Goal: Task Accomplishment & Management: Complete application form

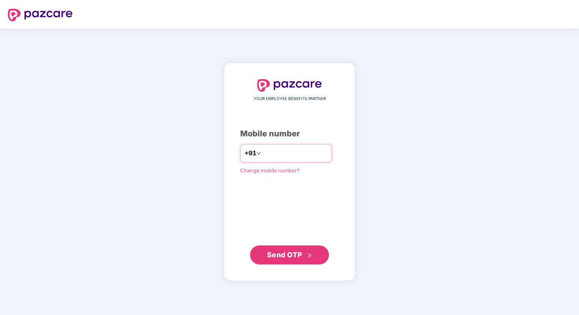
type input "**********"
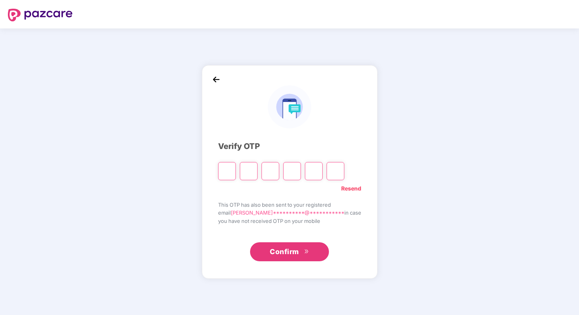
type input "*"
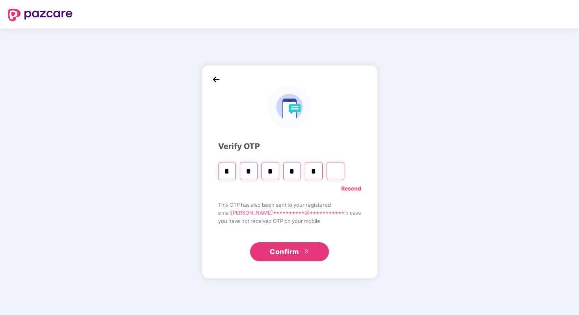
type input "*"
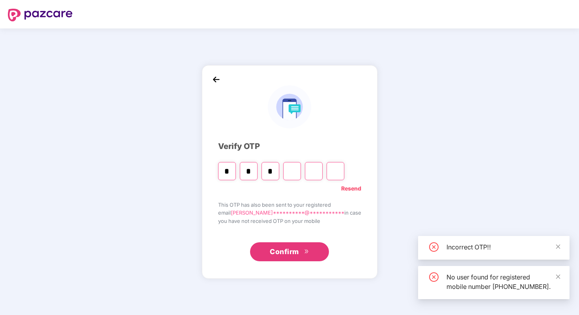
type input "*"
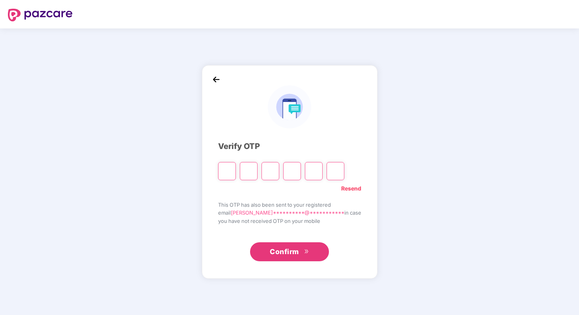
type input "*"
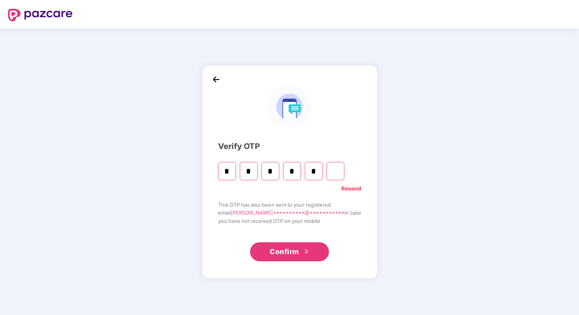
type input "*"
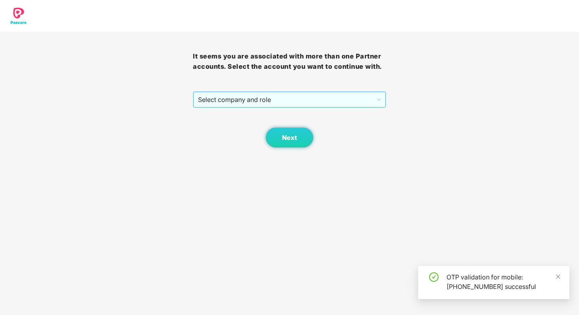
click at [319, 97] on span "Select company and role" at bounding box center [289, 99] width 183 height 15
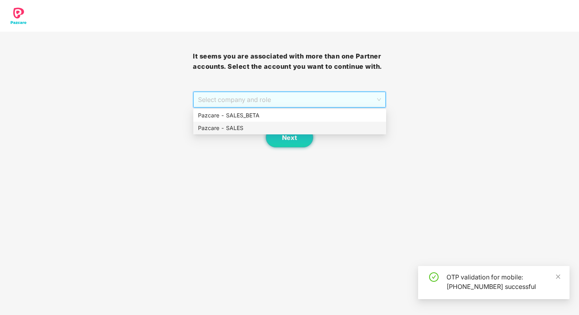
click at [301, 126] on div "Pazcare - SALES" at bounding box center [290, 128] width 184 height 9
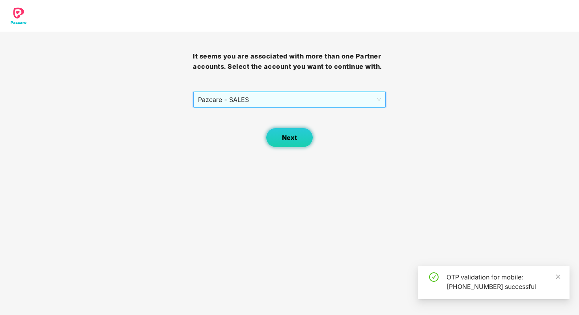
click at [288, 138] on span "Next" at bounding box center [289, 137] width 15 height 7
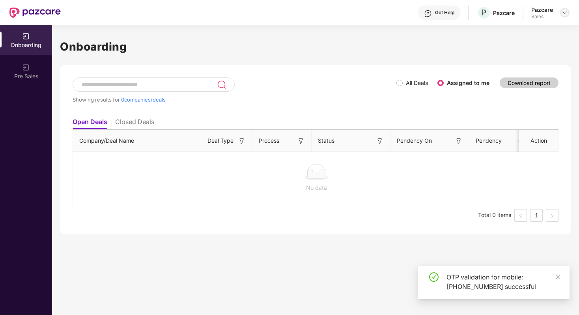
click at [561, 15] on div at bounding box center [564, 12] width 9 height 9
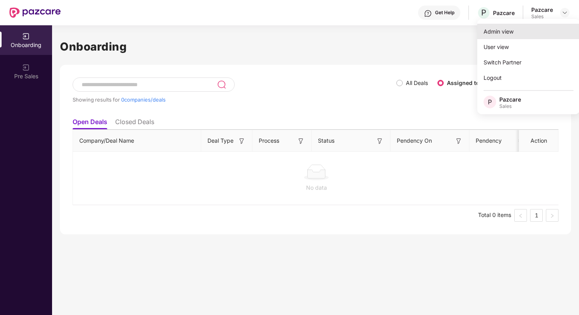
click at [547, 30] on div "Admin view" at bounding box center [529, 31] width 103 height 15
